Goal: Task Accomplishment & Management: Manage account settings

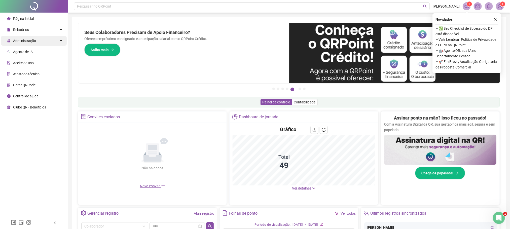
click at [38, 39] on div "Administração" at bounding box center [34, 41] width 66 height 10
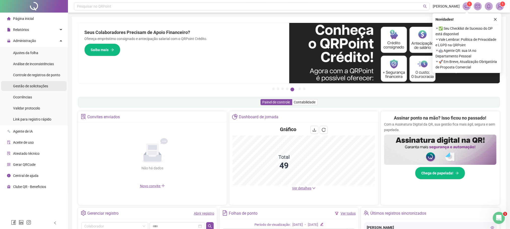
click at [37, 88] on div "Gestão de solicitações" at bounding box center [30, 86] width 35 height 10
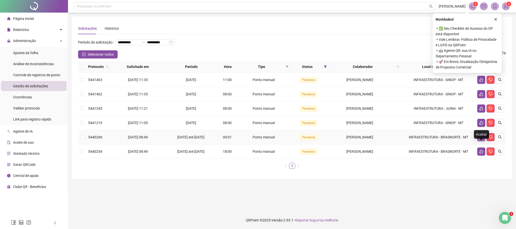
click at [479, 141] on button "button" at bounding box center [481, 137] width 8 height 8
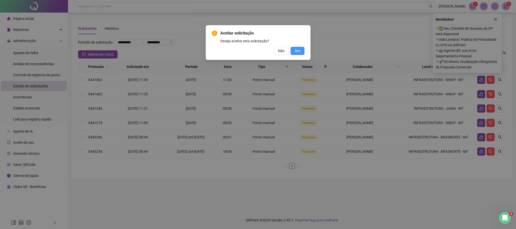
click at [299, 54] on button "Sim" at bounding box center [298, 51] width 14 height 8
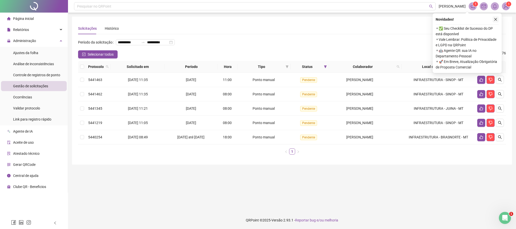
click at [497, 19] on icon "close" at bounding box center [496, 20] width 4 height 4
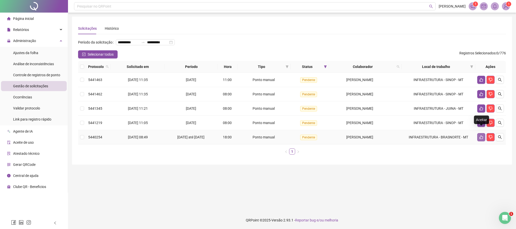
click at [482, 141] on button "button" at bounding box center [481, 137] width 8 height 8
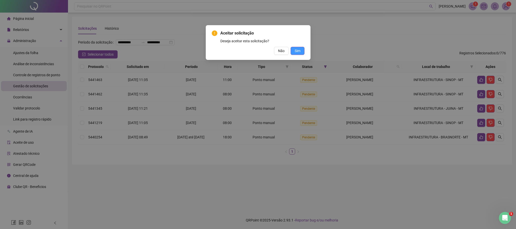
click at [303, 47] on button "Sim" at bounding box center [298, 51] width 14 height 8
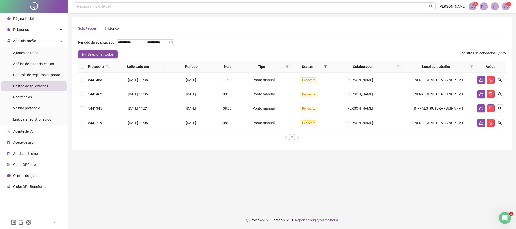
drag, startPoint x: 32, startPoint y: 55, endPoint x: 98, endPoint y: 11, distance: 79.7
click at [32, 55] on div "Ajustes da folha" at bounding box center [25, 53] width 25 height 10
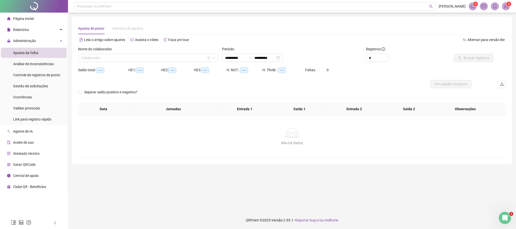
type input "**********"
